Goal: Task Accomplishment & Management: Use online tool/utility

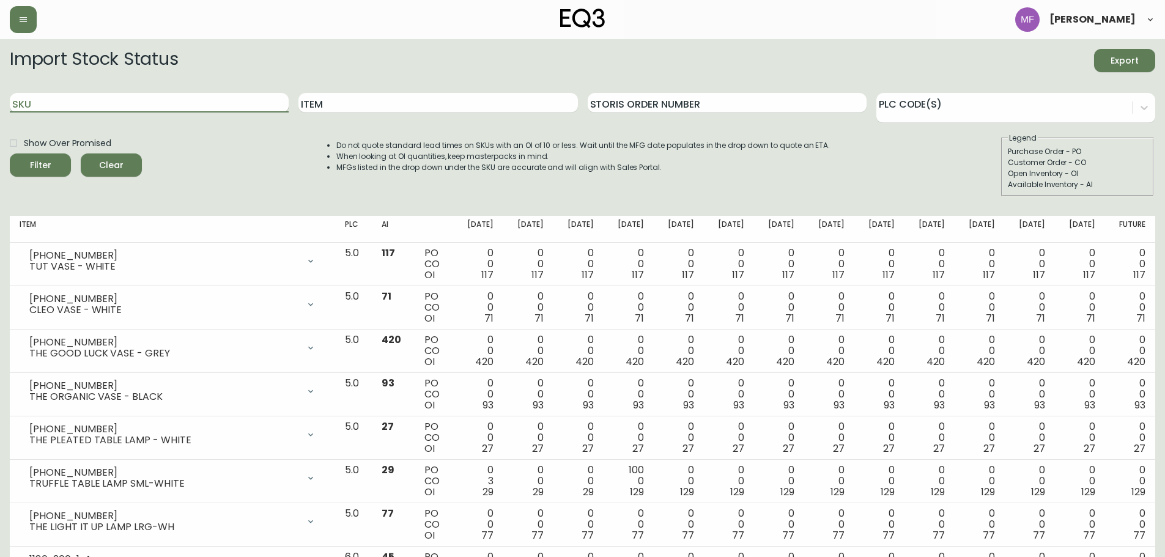
click at [197, 99] on input "SKU" at bounding box center [149, 103] width 279 height 20
paste input "[PHONE_NUMBER]"
click at [10, 153] on button "Filter" at bounding box center [40, 164] width 61 height 23
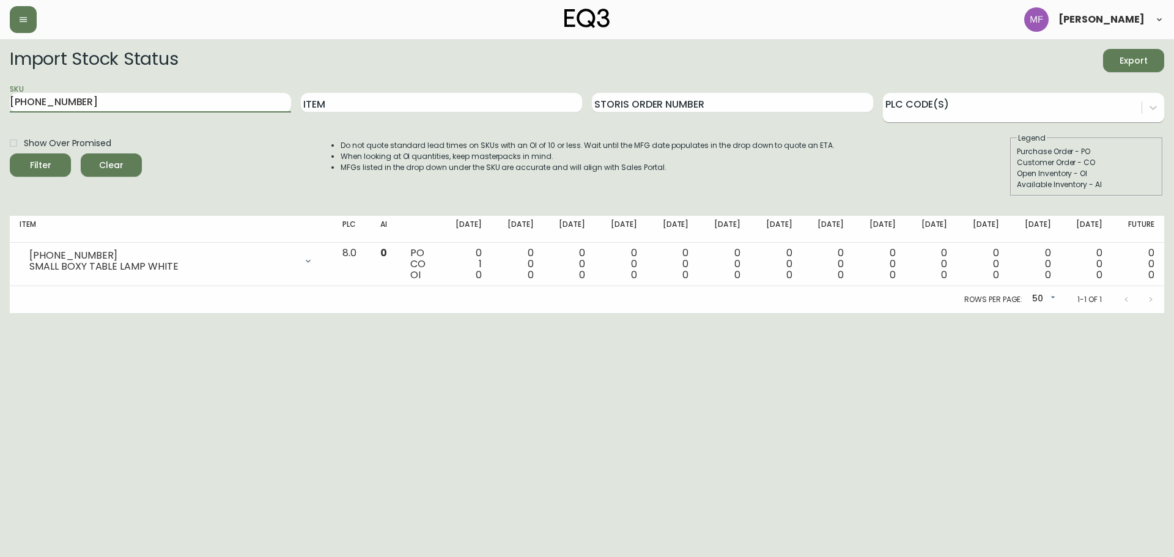
click at [1010, 109] on div at bounding box center [1012, 106] width 259 height 18
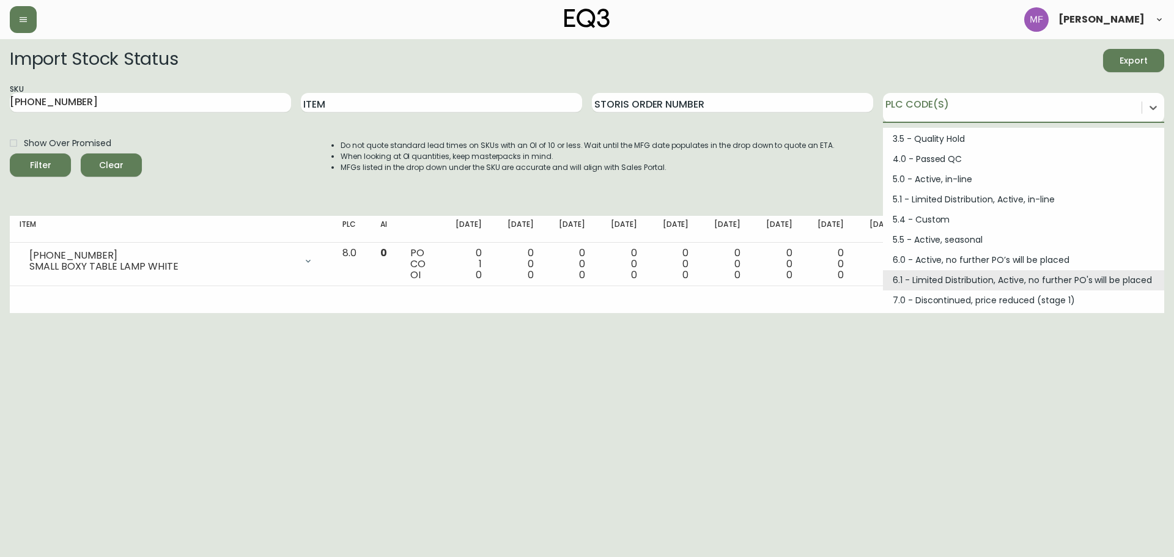
scroll to position [164, 0]
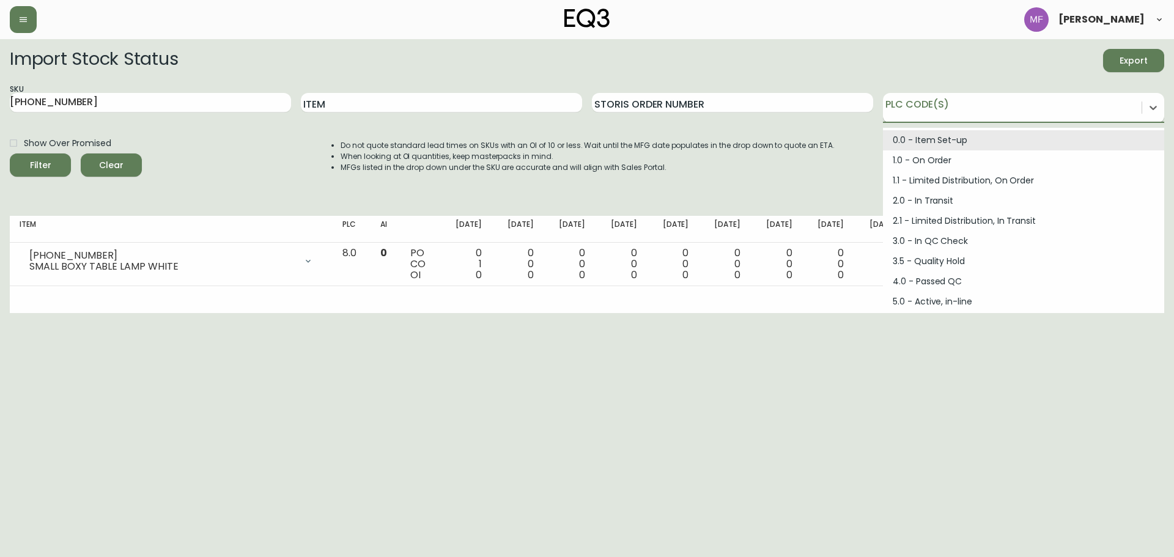
click at [1054, 109] on div at bounding box center [1012, 106] width 259 height 18
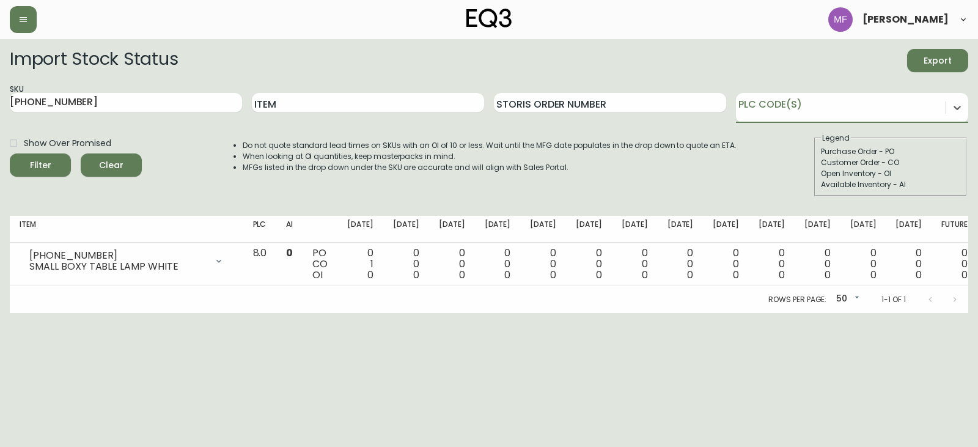
drag, startPoint x: 70, startPoint y: 99, endPoint x: 0, endPoint y: 102, distance: 69.8
click at [0, 102] on main "Import Stock Status Export SKU [PHONE_NUMBER] Item Storis Order Number 0 result…" at bounding box center [489, 176] width 978 height 274
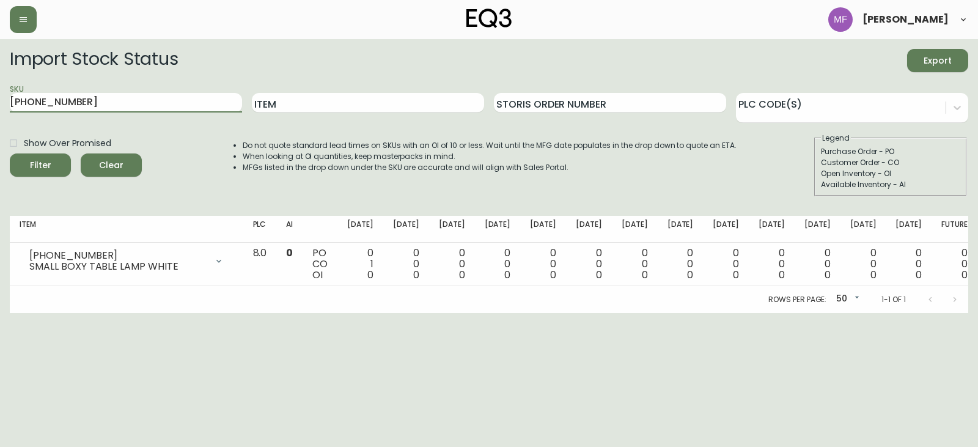
paste input "[PHONE_NUMBER]"
click at [10, 153] on button "Filter" at bounding box center [40, 164] width 61 height 23
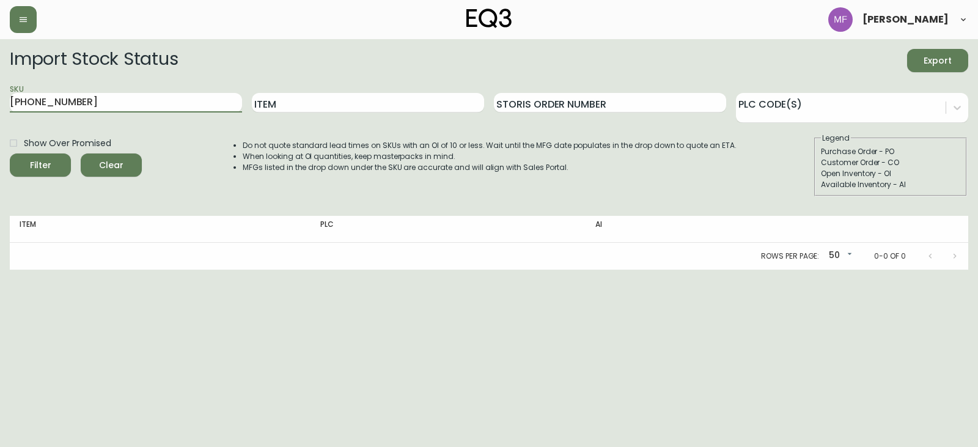
drag, startPoint x: 117, startPoint y: 106, endPoint x: 0, endPoint y: 100, distance: 117.6
click at [0, 100] on main "Import Stock Status Export SKU [PHONE_NUMBER] Item Storis Order Number PLC Code…" at bounding box center [489, 154] width 978 height 231
paste input "6"
click at [10, 153] on button "Filter" at bounding box center [40, 164] width 61 height 23
drag, startPoint x: 70, startPoint y: 101, endPoint x: 33, endPoint y: 99, distance: 36.7
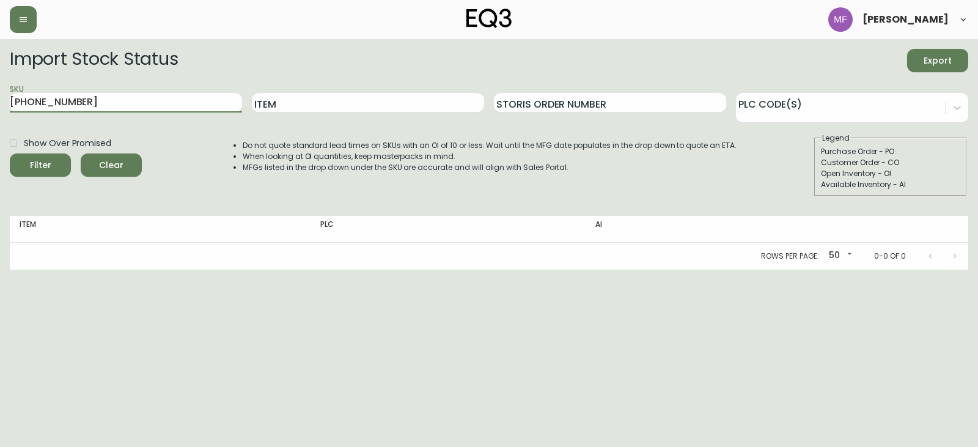
click at [33, 99] on input "[PHONE_NUMBER]" at bounding box center [126, 103] width 232 height 20
type input "3380"
click at [10, 153] on button "Filter" at bounding box center [40, 164] width 61 height 23
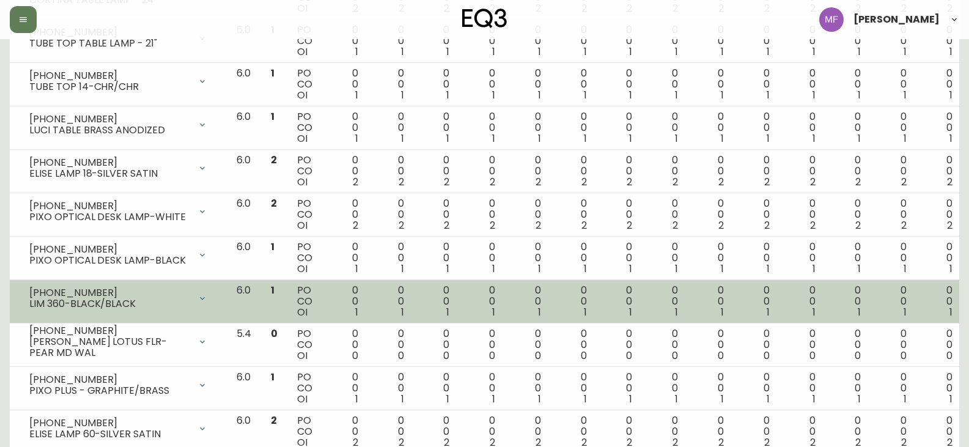
scroll to position [245, 0]
